Goal: Task Accomplishment & Management: Use online tool/utility

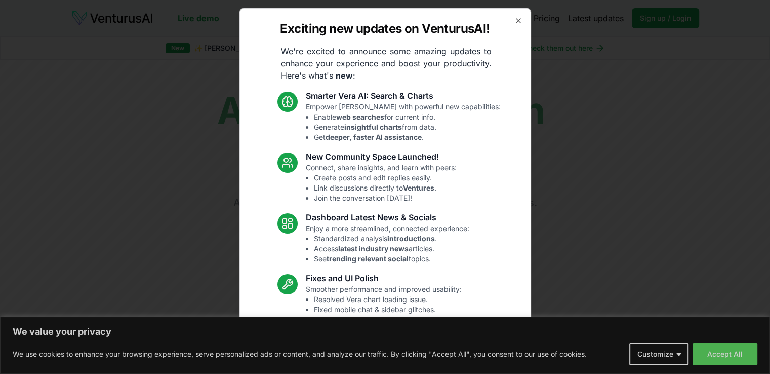
click at [516, 22] on div "Exciting new updates on VenturusAI! We're excited to announce some amazing upda…" at bounding box center [386, 187] width 292 height 358
click at [515, 22] on icon "button" at bounding box center [519, 21] width 8 height 8
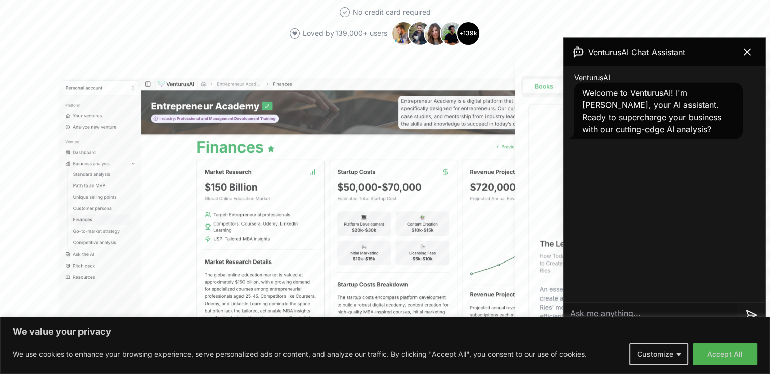
scroll to position [251, 0]
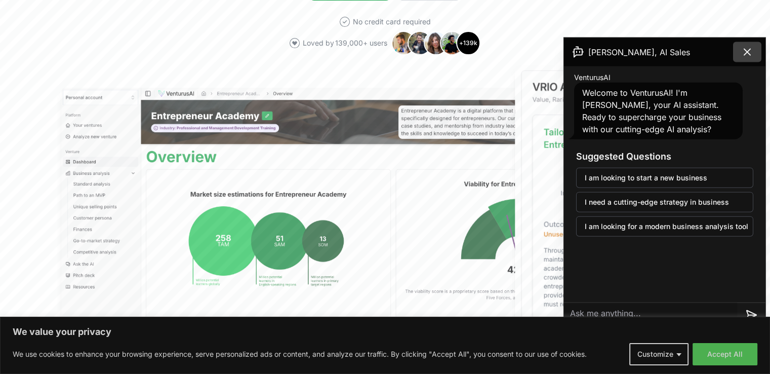
click at [750, 55] on icon at bounding box center [747, 52] width 6 height 6
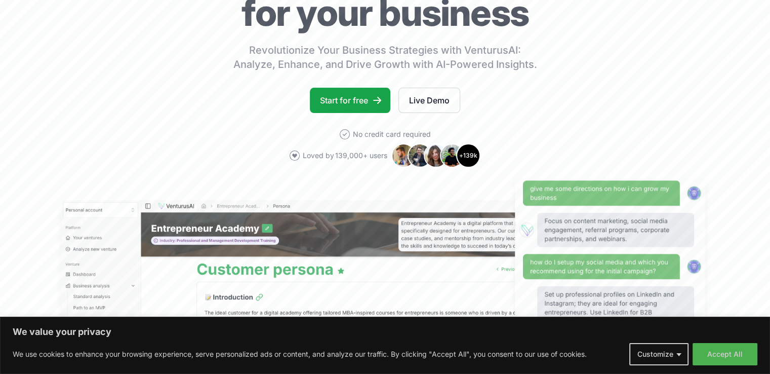
scroll to position [132, 0]
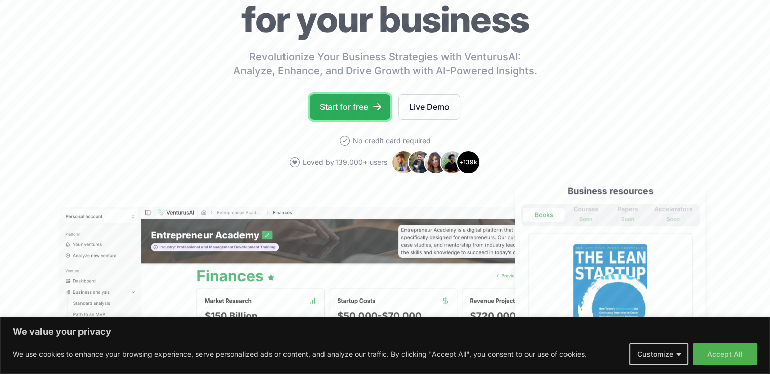
click at [333, 116] on link "Start for free" at bounding box center [350, 106] width 81 height 25
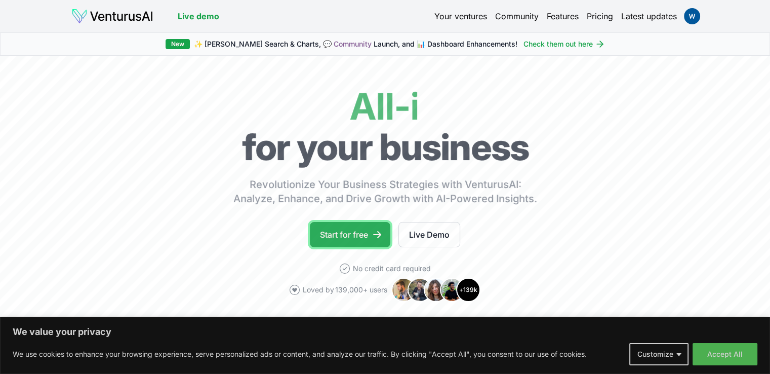
click at [364, 231] on link "Start for free" at bounding box center [350, 234] width 81 height 25
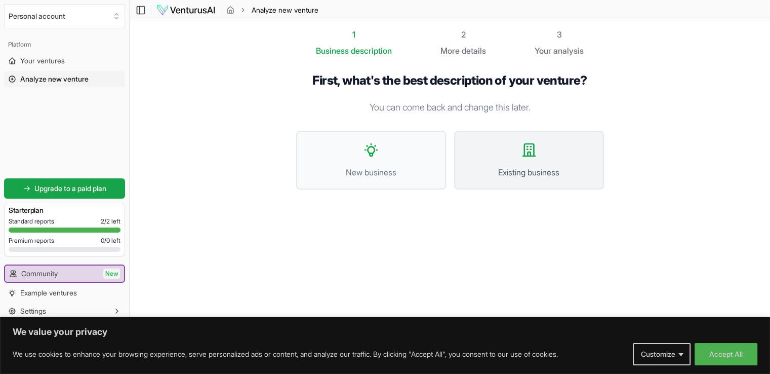
click at [512, 150] on button "Existing business" at bounding box center [529, 160] width 150 height 59
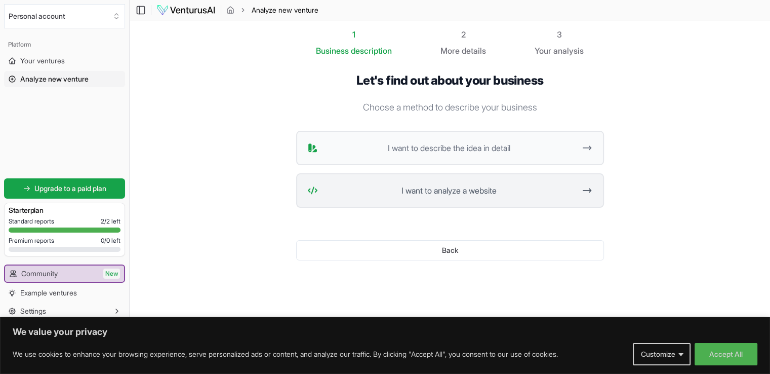
click at [414, 185] on span "I want to analyze a website" at bounding box center [449, 190] width 254 height 12
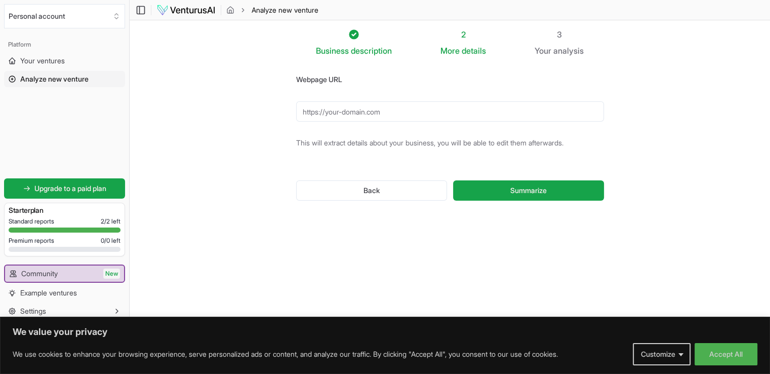
click at [461, 121] on form "Webpage URL This will extract details about your business, you will be able to …" at bounding box center [450, 145] width 308 height 144
click at [377, 115] on input "Webpage URL" at bounding box center [450, 111] width 308 height 20
paste input "https://bolosdoflavio.com.br/"
type input "https://bolosdoflavio.com.br/"
click at [590, 189] on button "Summarize" at bounding box center [528, 190] width 150 height 20
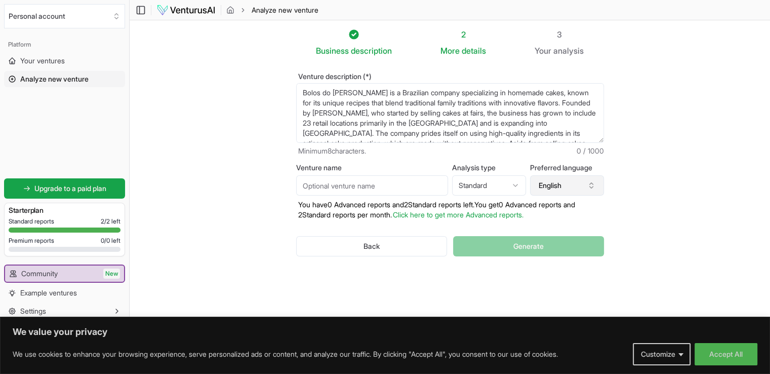
click at [594, 189] on button "English" at bounding box center [567, 185] width 74 height 20
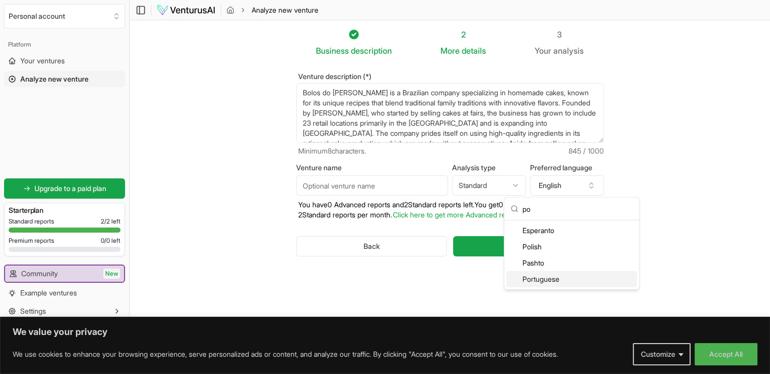
type input "po"
click at [550, 279] on div "Portuguese" at bounding box center [571, 279] width 131 height 16
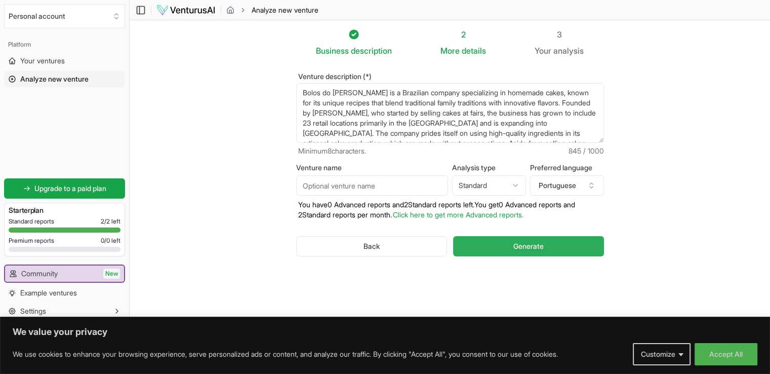
click at [573, 244] on button "Generate" at bounding box center [528, 246] width 150 height 20
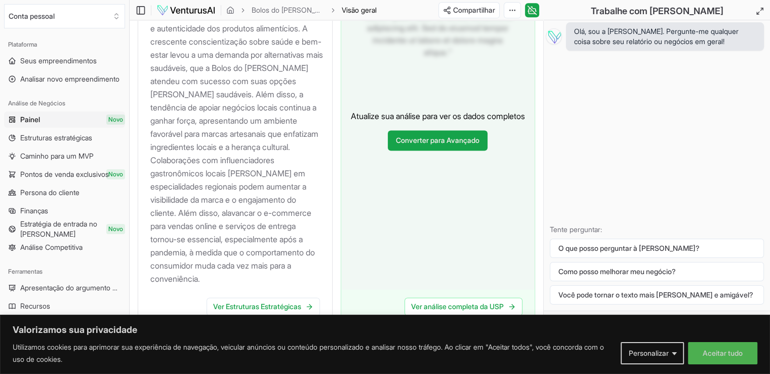
scroll to position [1335, 0]
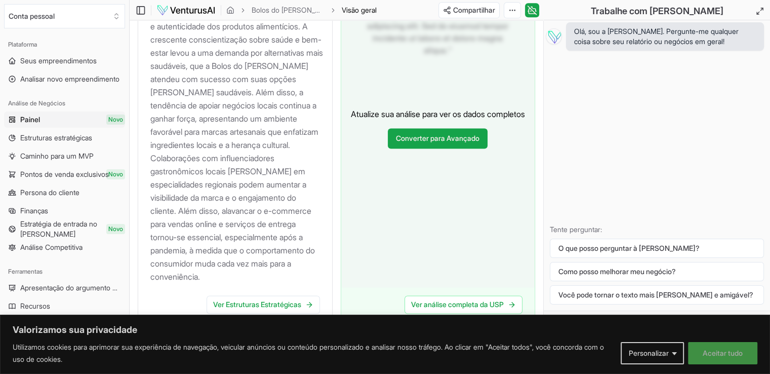
click at [722, 351] on font "Aceitar tudo" at bounding box center [723, 352] width 40 height 9
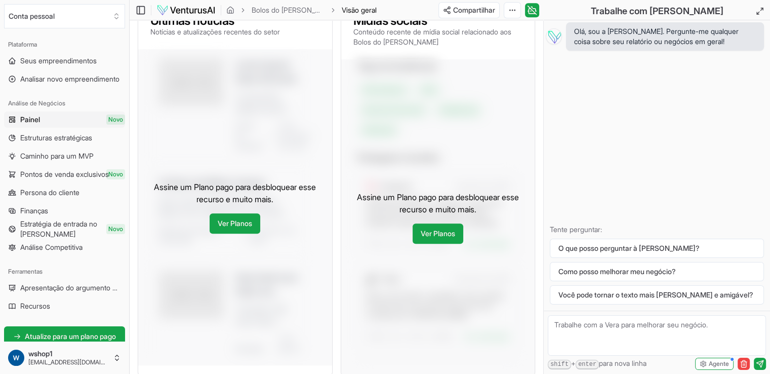
scroll to position [654, 0]
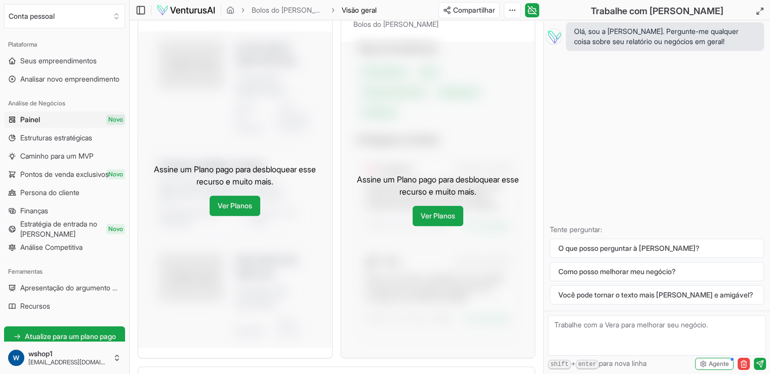
click at [350, 173] on p "Assine um Plano pago para desbloquear esse recurso e muito mais." at bounding box center [438, 185] width 178 height 24
click at [121, 132] on div "Análise de Negócios Painel Novo Estruturas estratégicas Caminho para um MVP Pon…" at bounding box center [64, 175] width 129 height 168
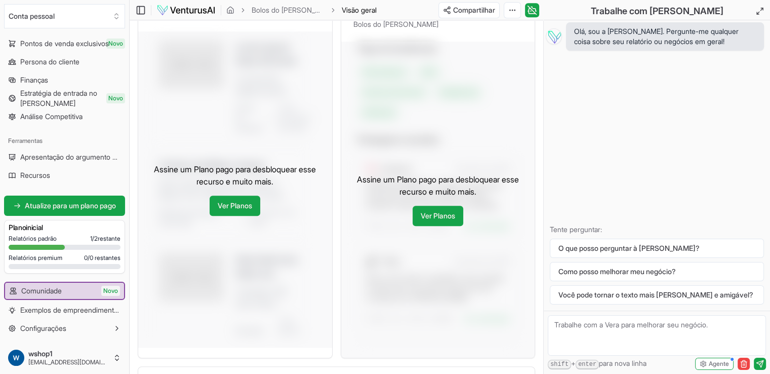
scroll to position [147, 0]
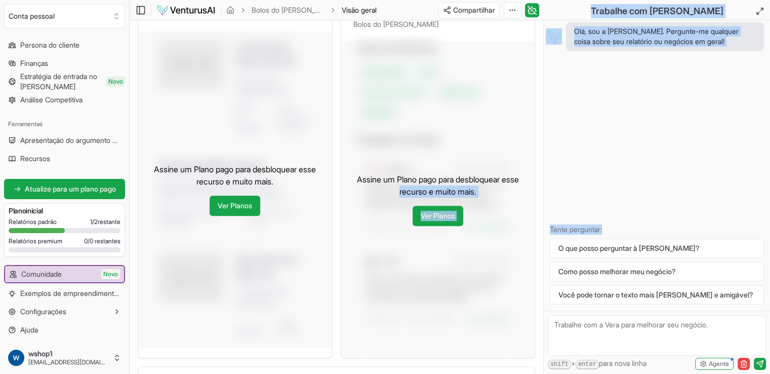
drag, startPoint x: 530, startPoint y: 128, endPoint x: 654, endPoint y: 177, distance: 132.8
click at [654, 177] on div "Conta pessoal Plataforma Seus empreendimentos Analisar novo empreendimento Anál…" at bounding box center [385, 220] width 770 height 1748
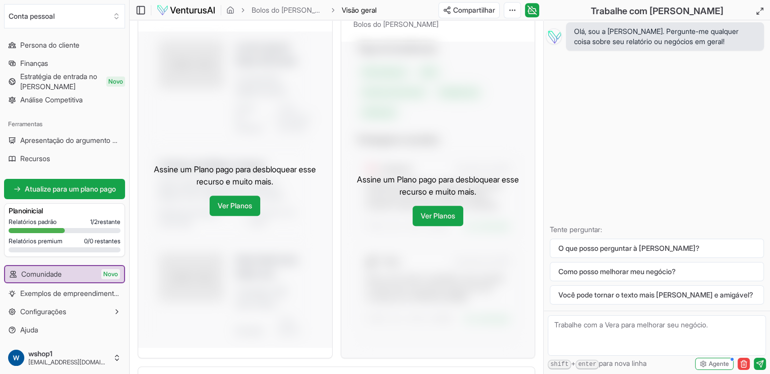
click at [539, 158] on div "Sobre Bolos do Flávio A Bolos do Flávio é um negócio atraente que alavancou com…" at bounding box center [337, 254] width 414 height 1522
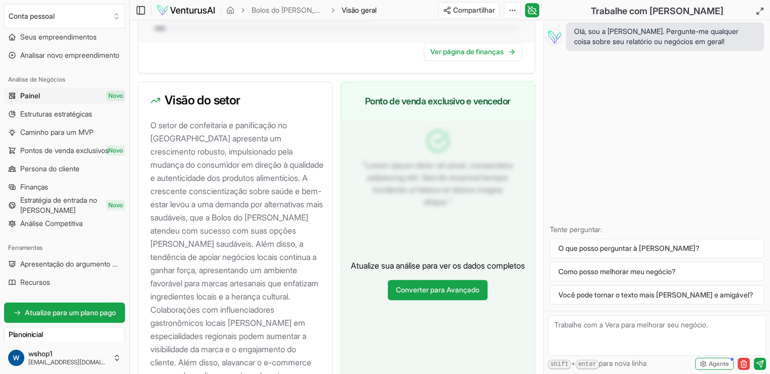
scroll to position [0, 0]
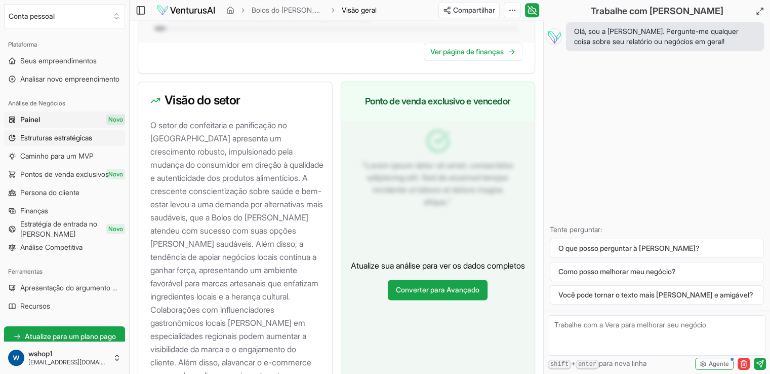
click at [92, 140] on font "Estruturas estratégicas" at bounding box center [56, 137] width 72 height 9
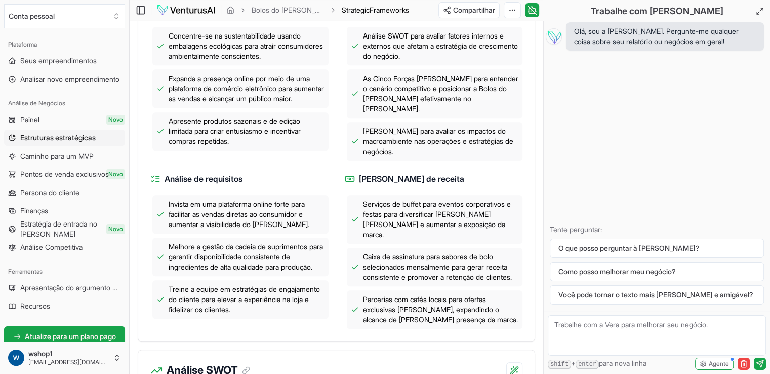
scroll to position [435, 0]
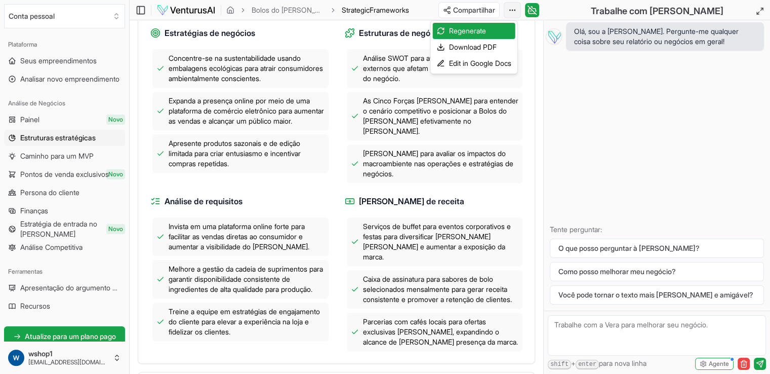
click at [450, 47] on font "Baixar PDF" at bounding box center [457, 47] width 35 height 9
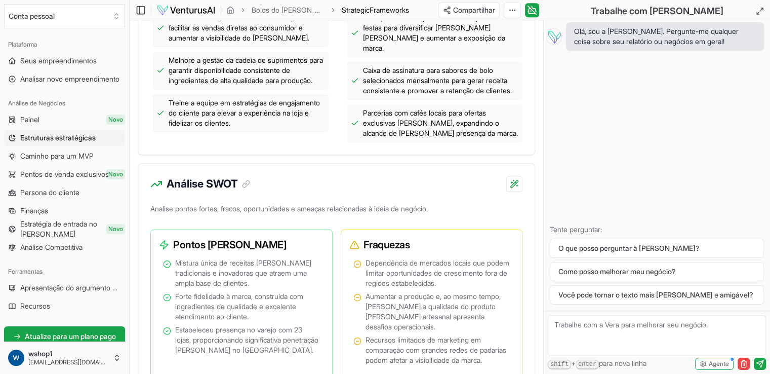
scroll to position [643, 0]
